Goal: Find specific page/section

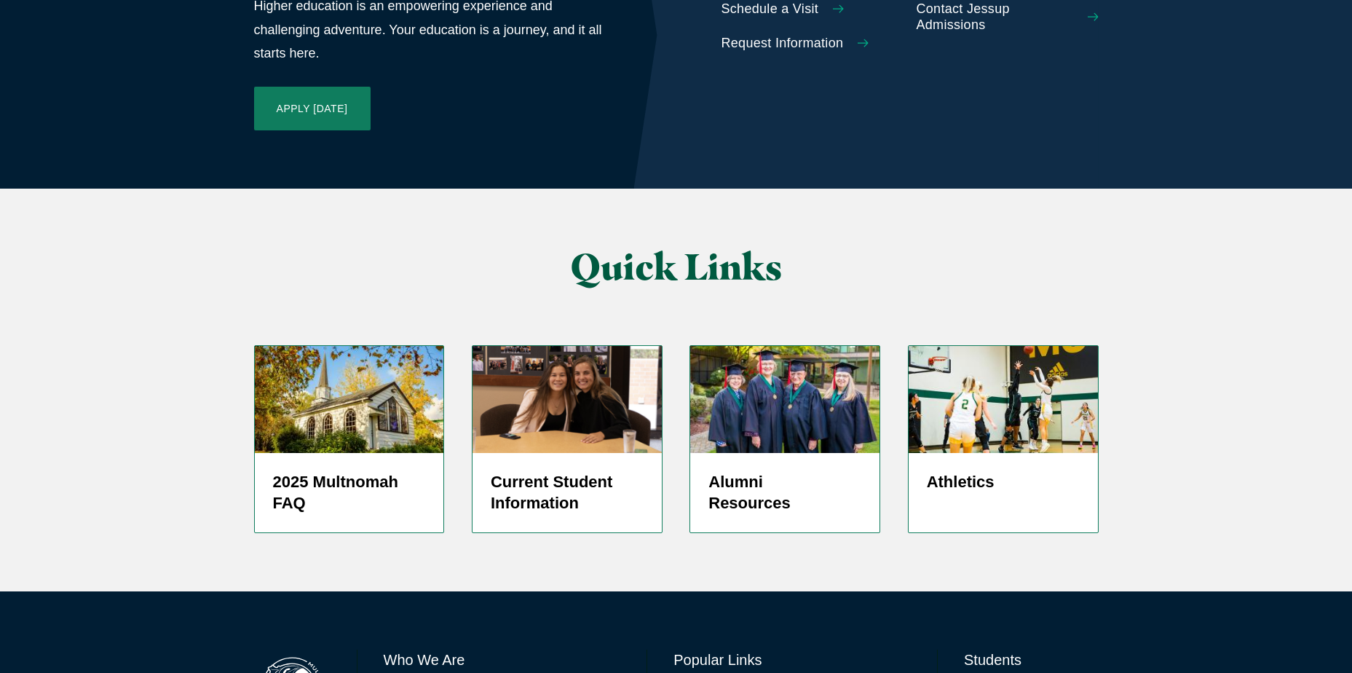
scroll to position [3451, 0]
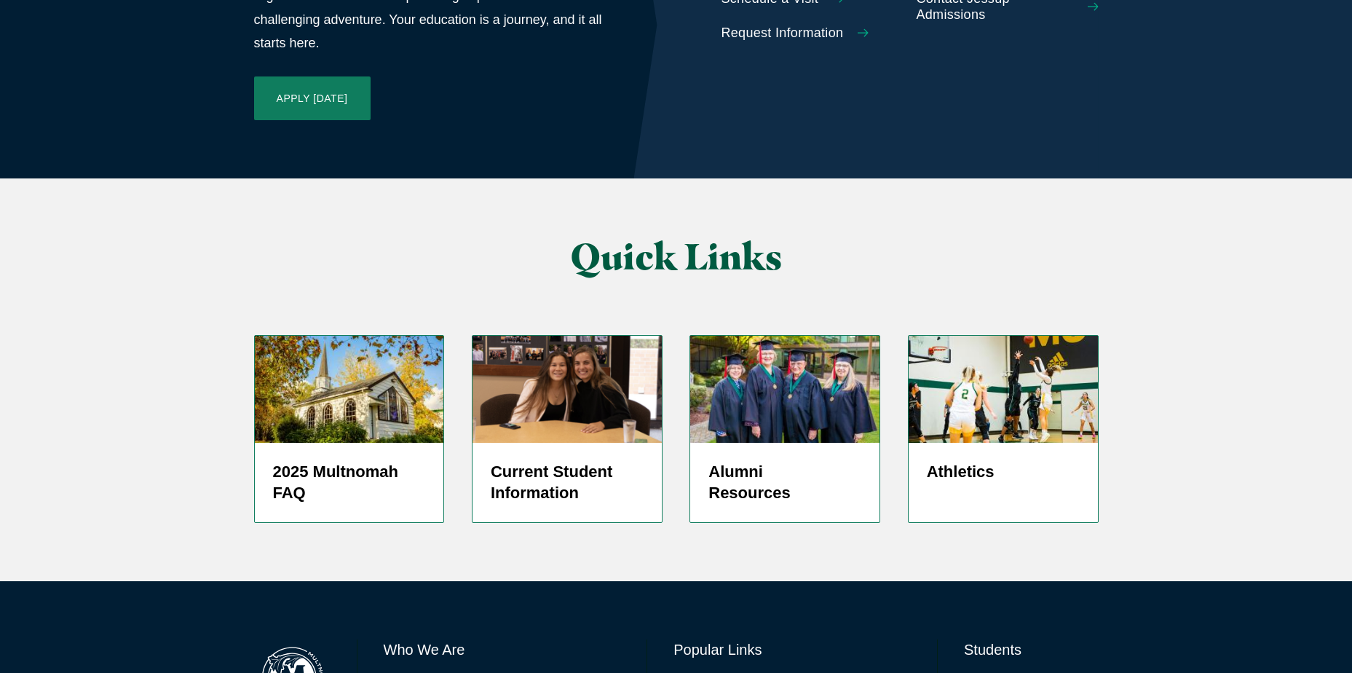
drag, startPoint x: 704, startPoint y: 642, endPoint x: 886, endPoint y: 640, distance: 182.0
drag, startPoint x: 886, startPoint y: 640, endPoint x: 1134, endPoint y: 480, distance: 295.0
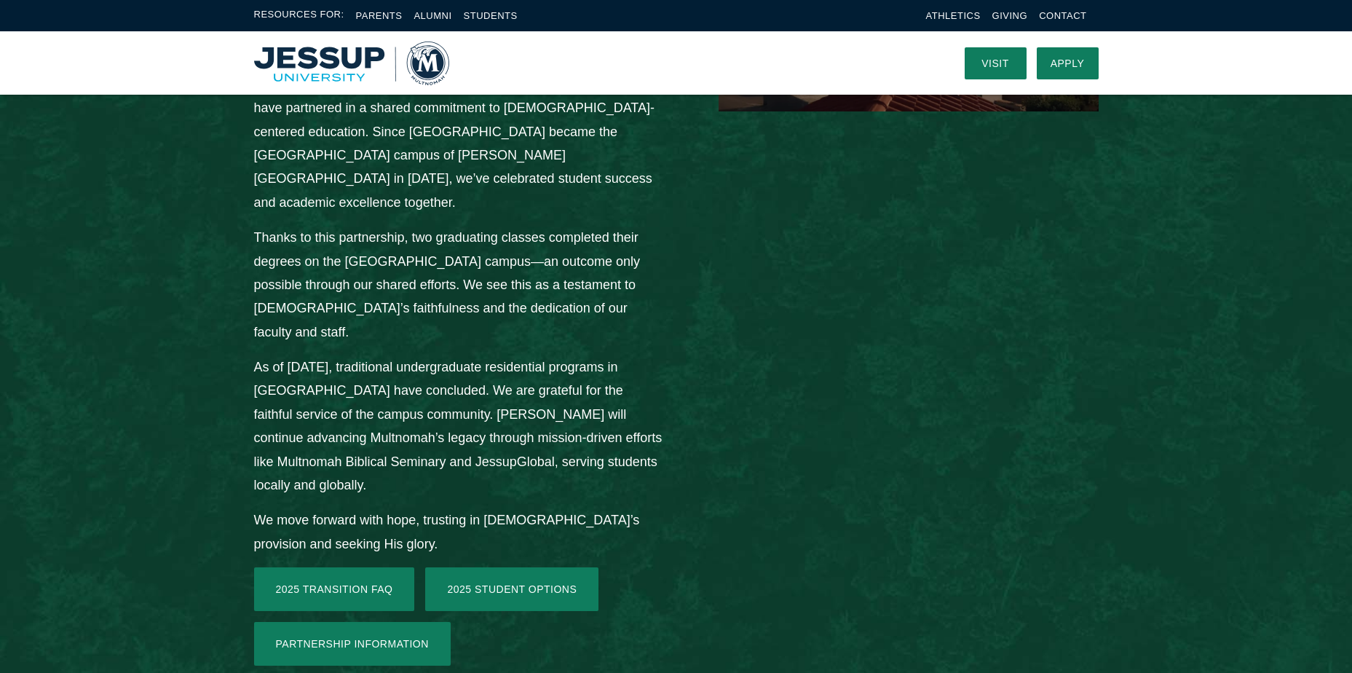
scroll to position [1922, 0]
